Goal: Find specific page/section: Find specific page/section

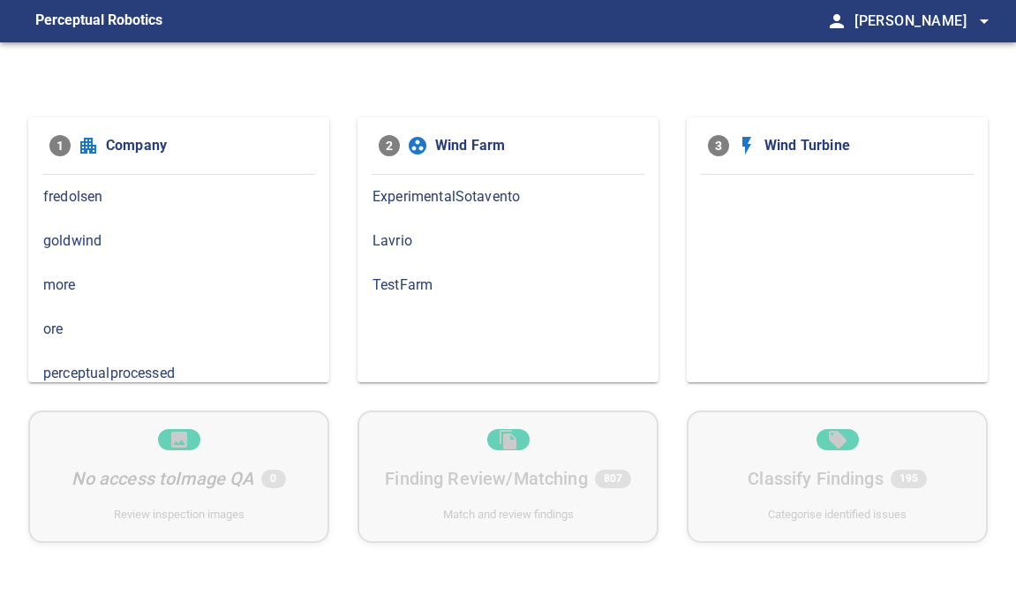
click at [122, 199] on span "fredolsen" at bounding box center [178, 196] width 271 height 21
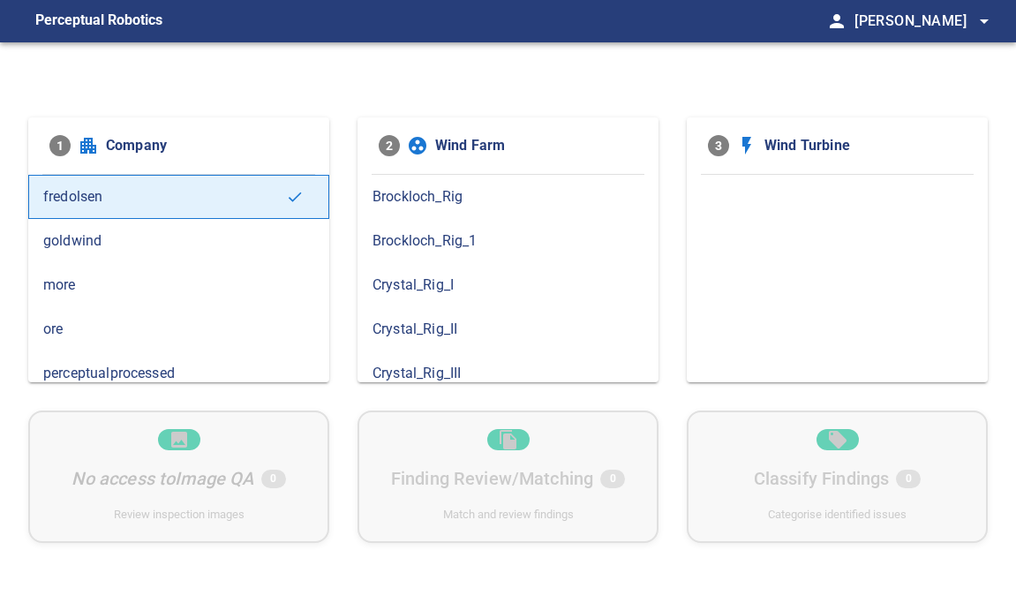
click at [116, 230] on span "goldwind" at bounding box center [178, 240] width 271 height 21
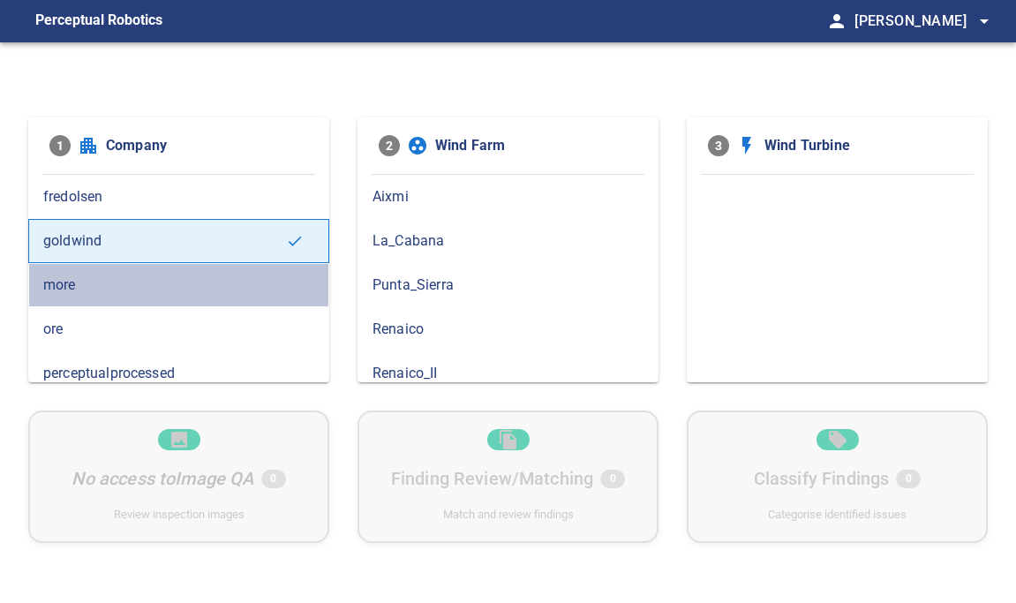
click at [127, 282] on span "more" at bounding box center [178, 285] width 271 height 21
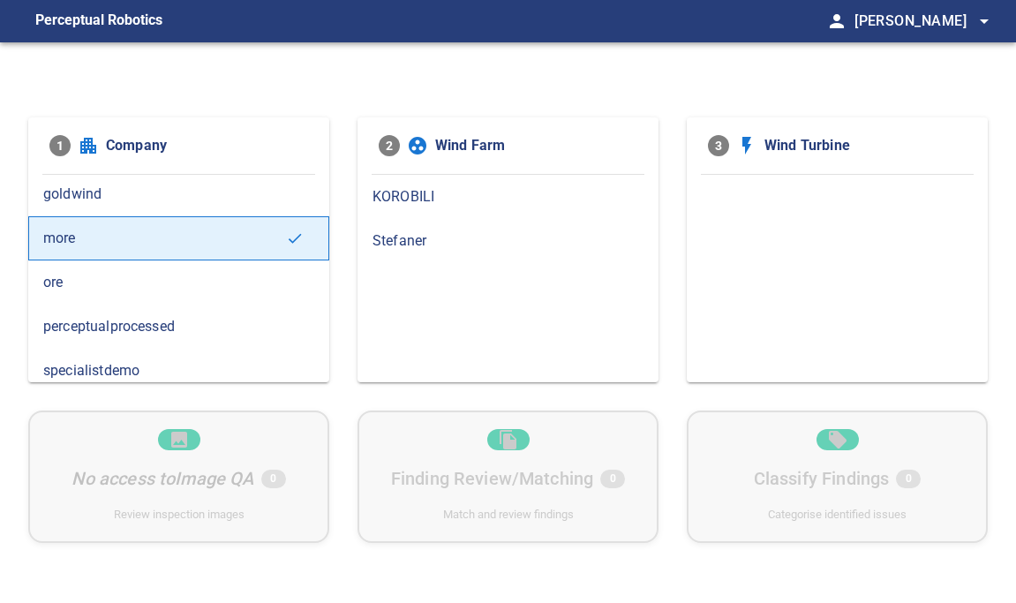
scroll to position [57, 0]
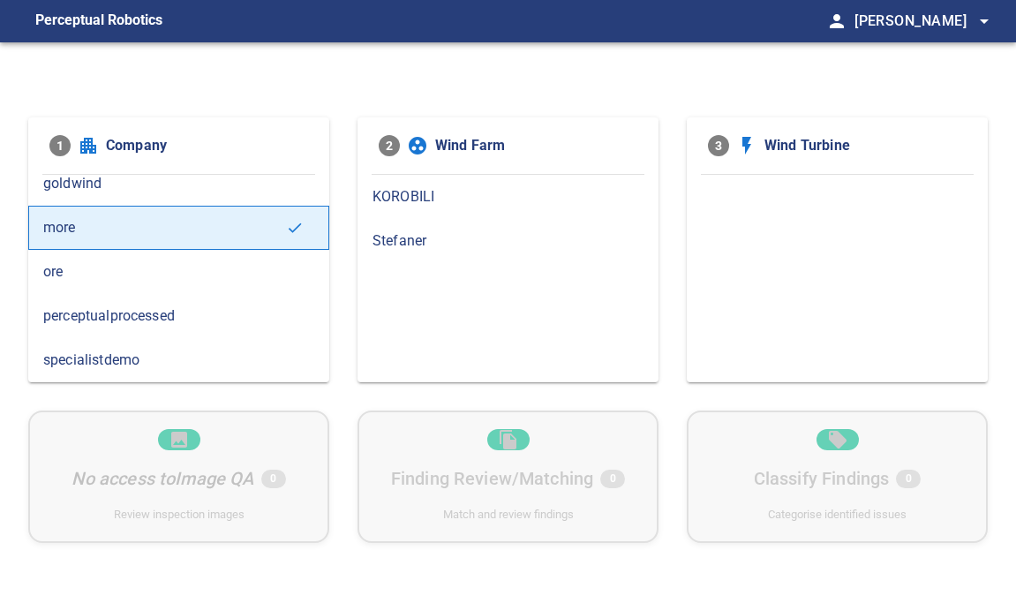
click at [232, 276] on span "ore" at bounding box center [178, 271] width 271 height 21
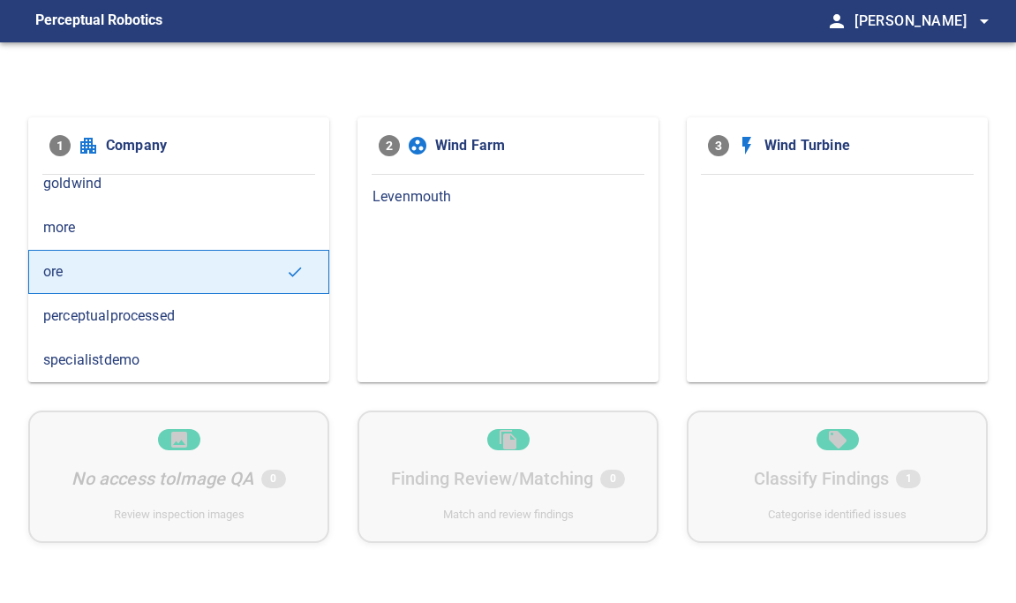
click at [233, 319] on span "perceptualprocessed" at bounding box center [178, 316] width 271 height 21
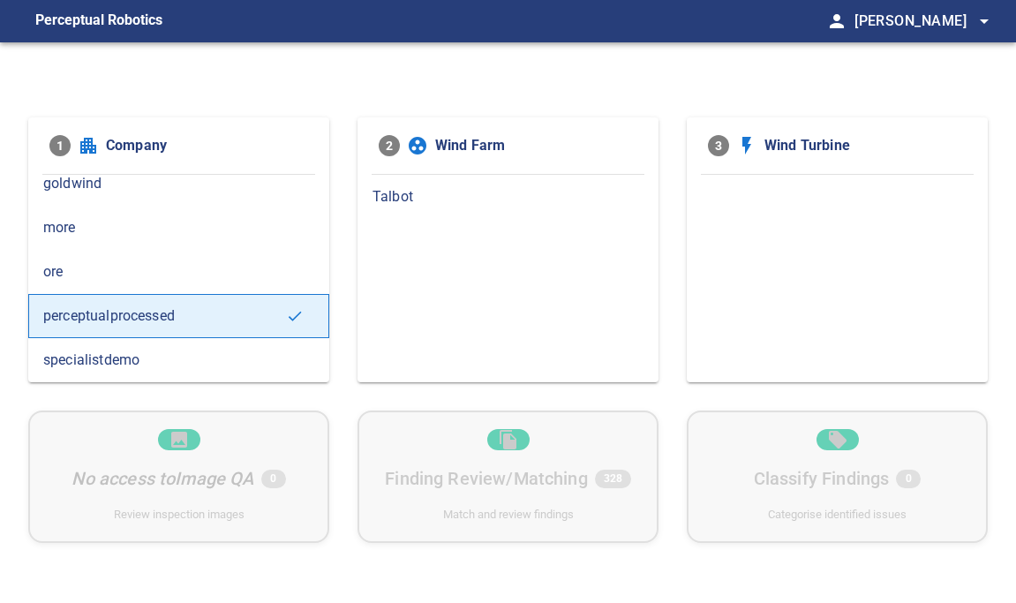
click at [238, 365] on span "specialistdemo" at bounding box center [178, 360] width 271 height 21
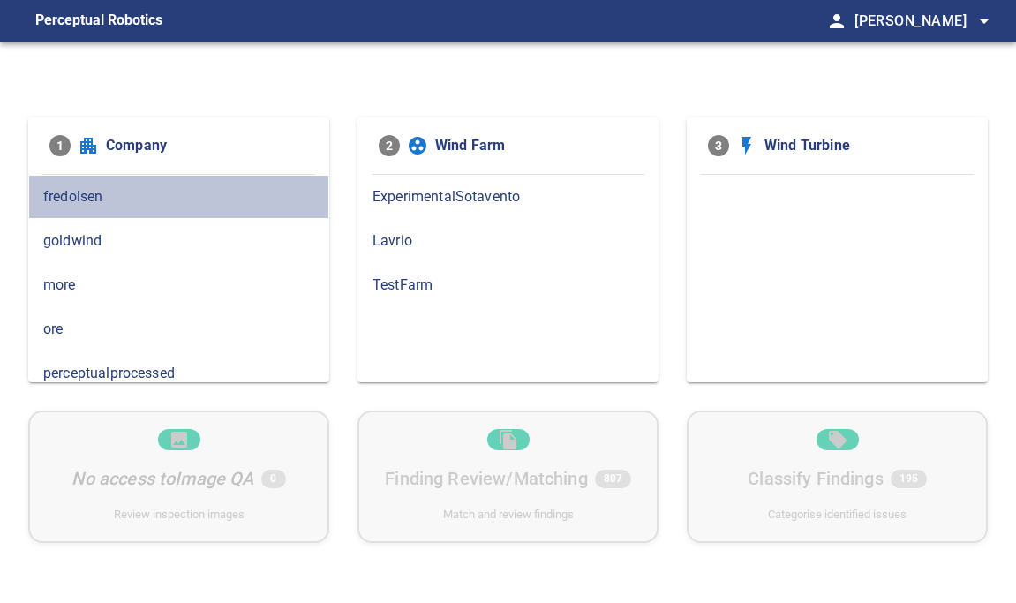
click at [216, 214] on div "fredolsen" at bounding box center [178, 197] width 301 height 44
